Goal: Information Seeking & Learning: Learn about a topic

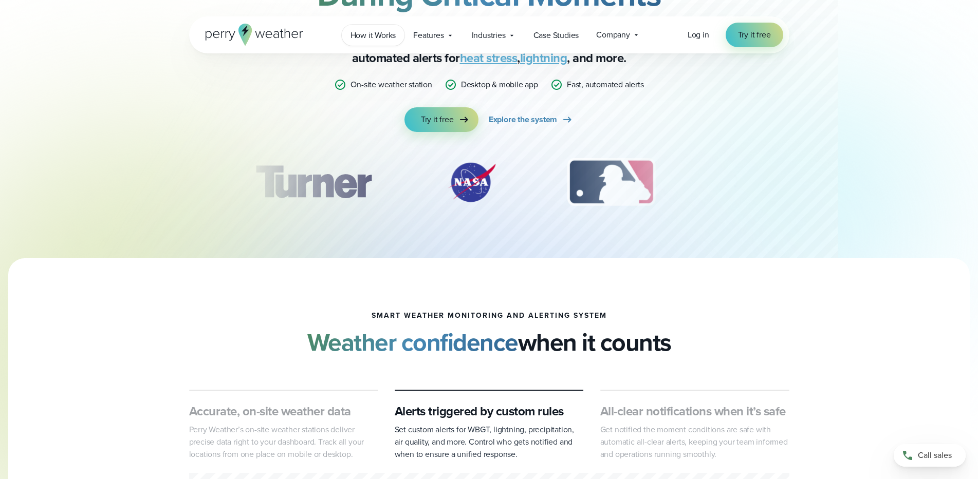
scroll to position [46, 0]
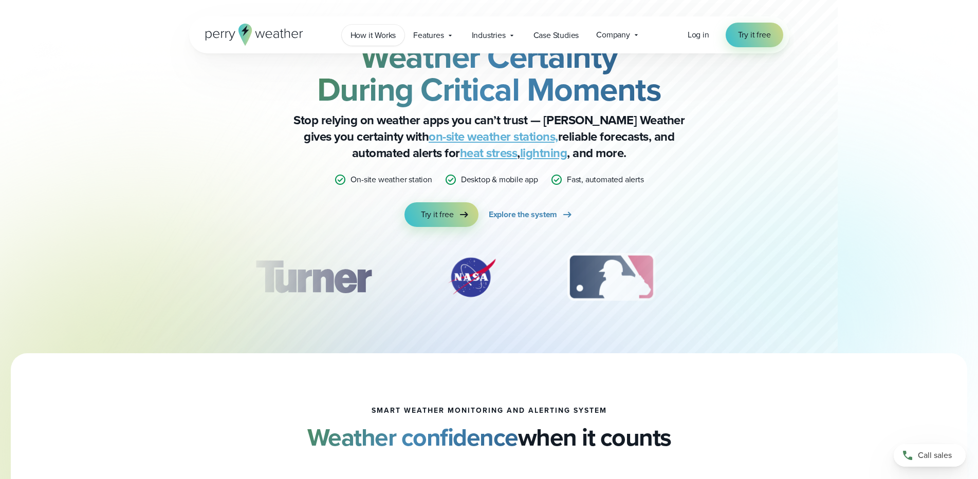
click at [371, 35] on span "How it Works" at bounding box center [373, 35] width 46 height 12
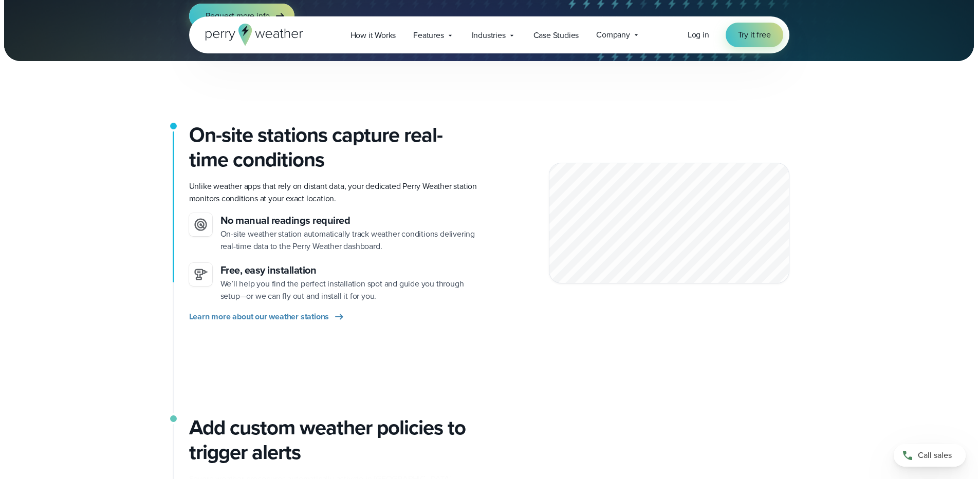
scroll to position [190, 0]
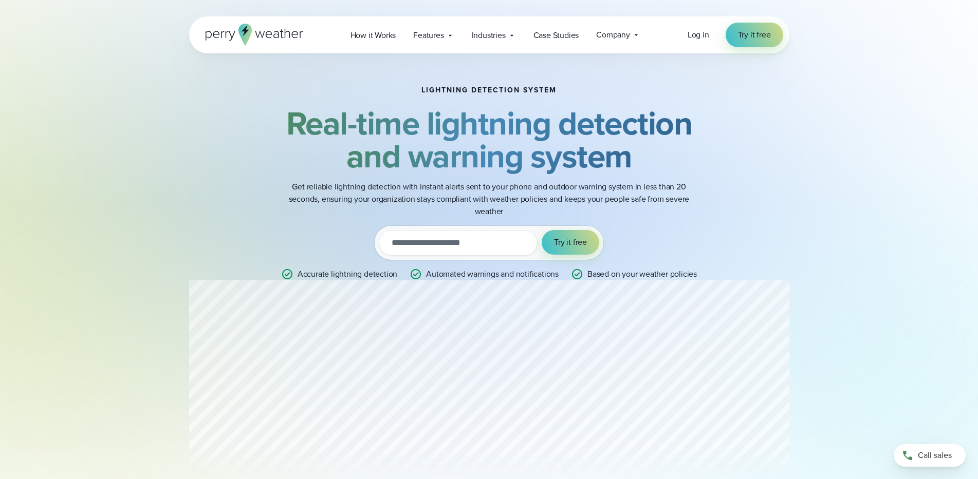
click at [492, 190] on p "Get reliable lightning detection with instant alerts sent to your phone and out…" at bounding box center [489, 199] width 411 height 37
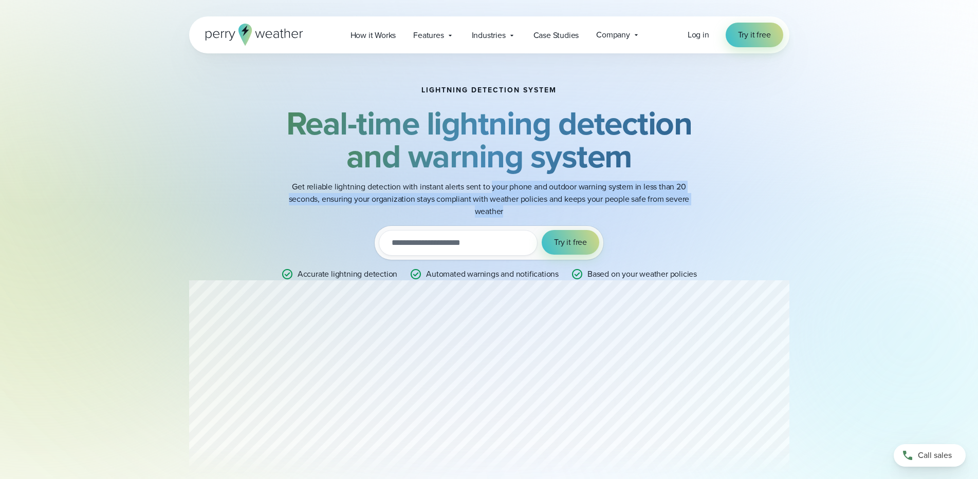
click at [492, 190] on p "Get reliable lightning detection with instant alerts sent to your phone and out…" at bounding box center [489, 199] width 411 height 37
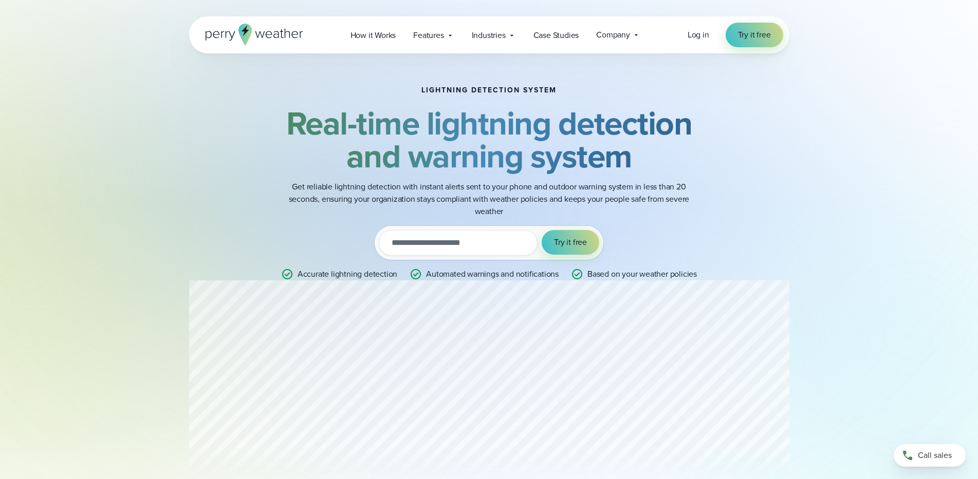
click at [266, 39] on icon at bounding box center [255, 35] width 98 height 22
